Goal: Navigation & Orientation: Find specific page/section

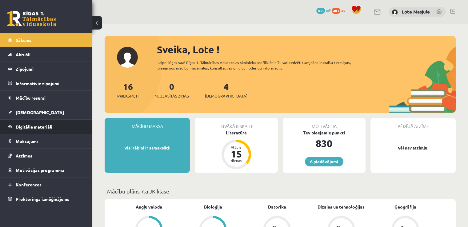
click at [56, 125] on link "Digitālie materiāli" at bounding box center [46, 127] width 77 height 14
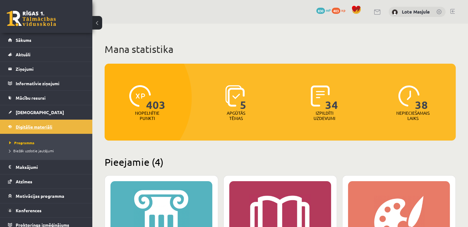
click at [47, 129] on link "Digitālie materiāli" at bounding box center [46, 127] width 77 height 14
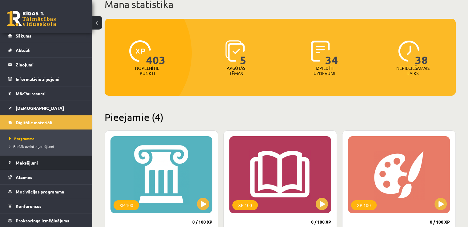
scroll to position [62, 0]
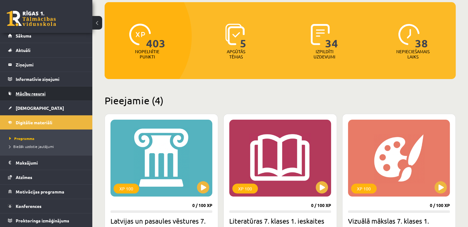
drag, startPoint x: 28, startPoint y: 166, endPoint x: 18, endPoint y: 91, distance: 75.2
click at [18, 91] on link "Mācību resursi" at bounding box center [46, 94] width 77 height 14
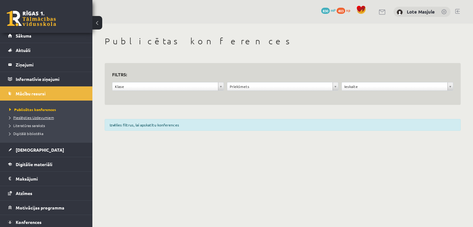
click at [38, 117] on span "Pieslēgties Uzdevumiem" at bounding box center [31, 117] width 45 height 5
click at [42, 40] on link "Sākums" at bounding box center [46, 36] width 77 height 14
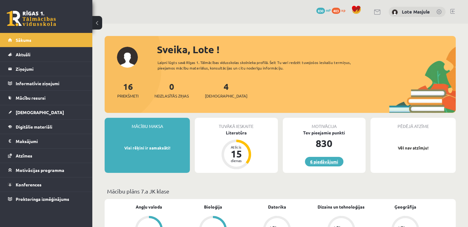
click at [320, 164] on link "6 piedāvājumi" at bounding box center [324, 162] width 38 height 10
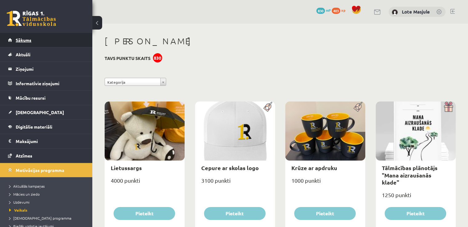
click at [44, 36] on link "Sākums" at bounding box center [46, 40] width 77 height 14
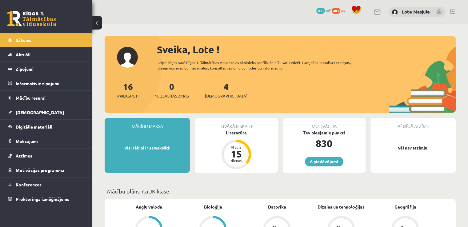
click at [454, 10] on link at bounding box center [452, 11] width 5 height 5
